Goal: Information Seeking & Learning: Learn about a topic

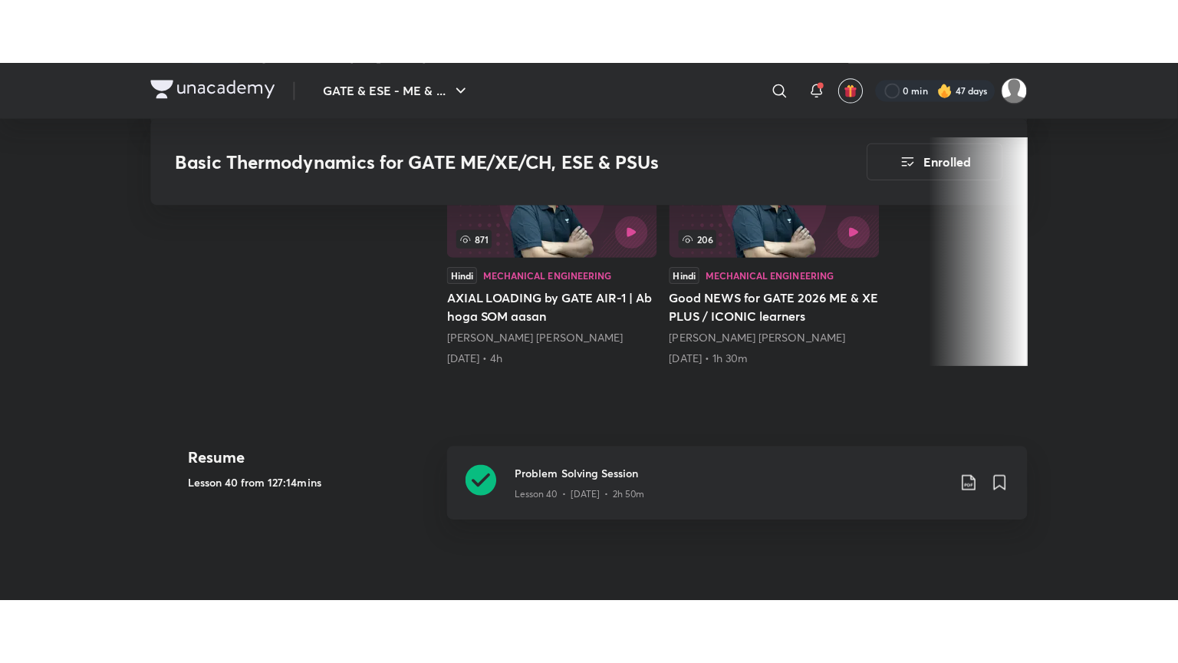
scroll to position [552, 0]
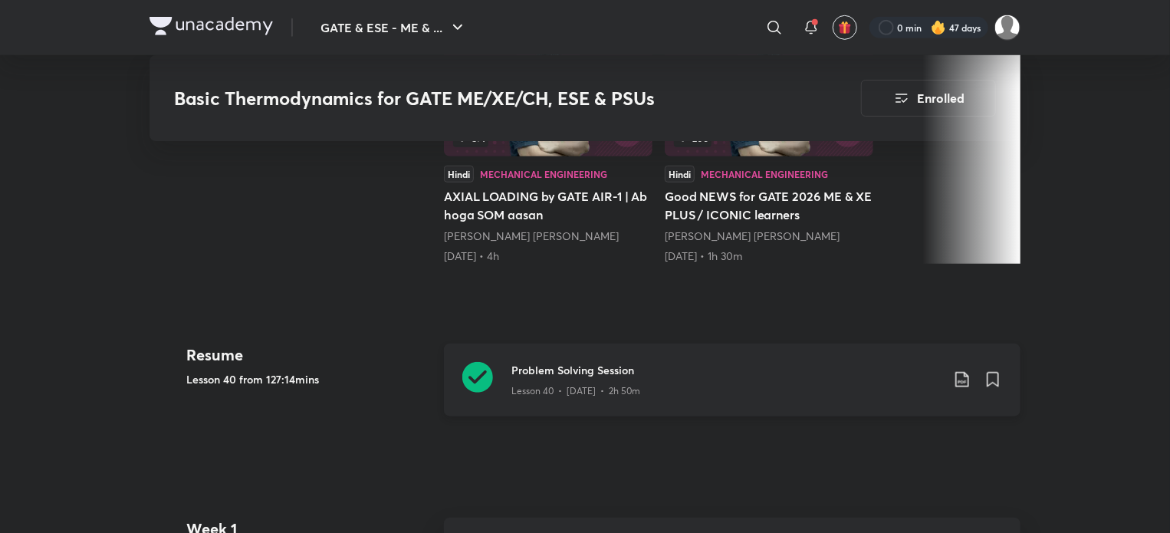
click at [680, 387] on div "Lesson 40 • [DATE] • 2h 50m" at bounding box center [727, 388] width 430 height 20
